Goal: Find specific page/section: Find specific page/section

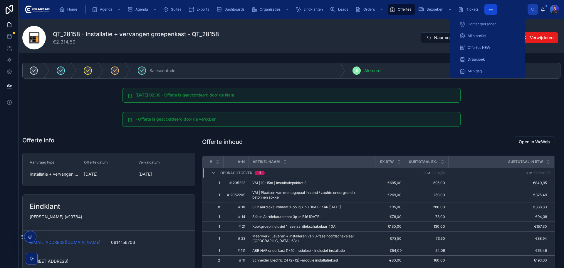
click at [493, 8] on icon "scrollable content" at bounding box center [491, 9] width 6 height 6
click at [481, 58] on span "Draaiboek" at bounding box center [476, 59] width 17 height 5
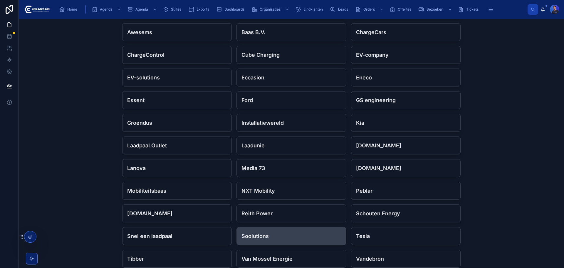
scroll to position [118, 0]
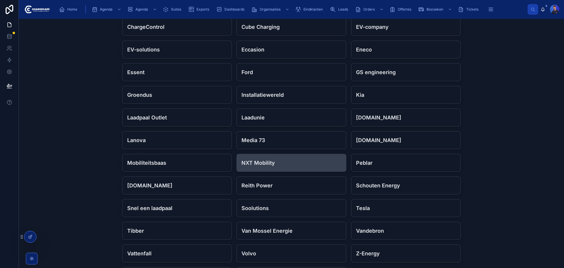
click at [276, 159] on h4 "NXT Mobility" at bounding box center [292, 163] width 100 height 8
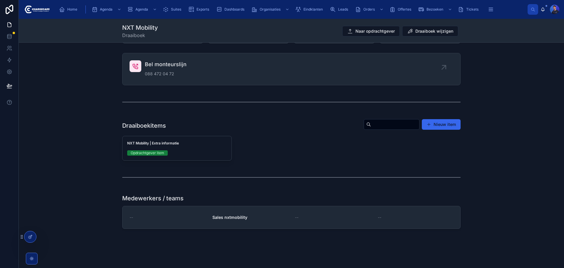
scroll to position [57, 0]
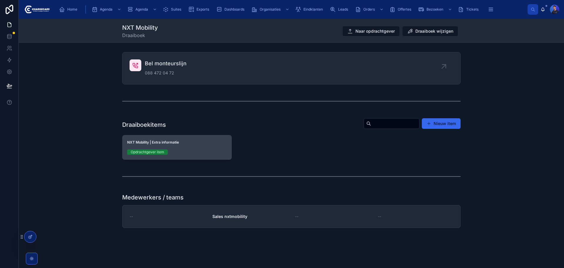
click at [194, 150] on div "Opdrachtgever item" at bounding box center [177, 151] width 100 height 5
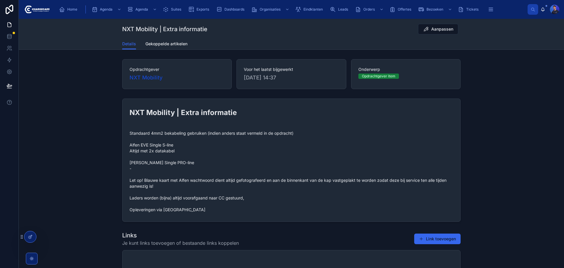
click at [508, 125] on div "NXT Mobility | Extra informatie Standaard 4mm2 bekabeling gebruiken (indien and…" at bounding box center [291, 160] width 545 height 128
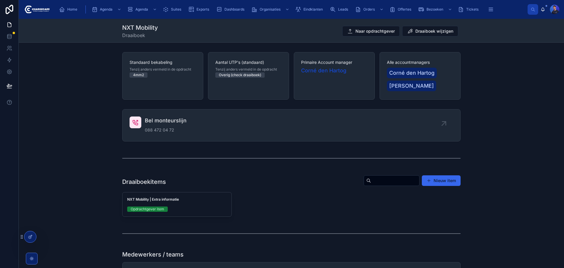
click at [103, 85] on div "Standaard bekabeling Tenzij anders vermeld in de opdracht 4mm2 Aantal UTP's (st…" at bounding box center [291, 76] width 545 height 52
